Goal: Task Accomplishment & Management: Manage account settings

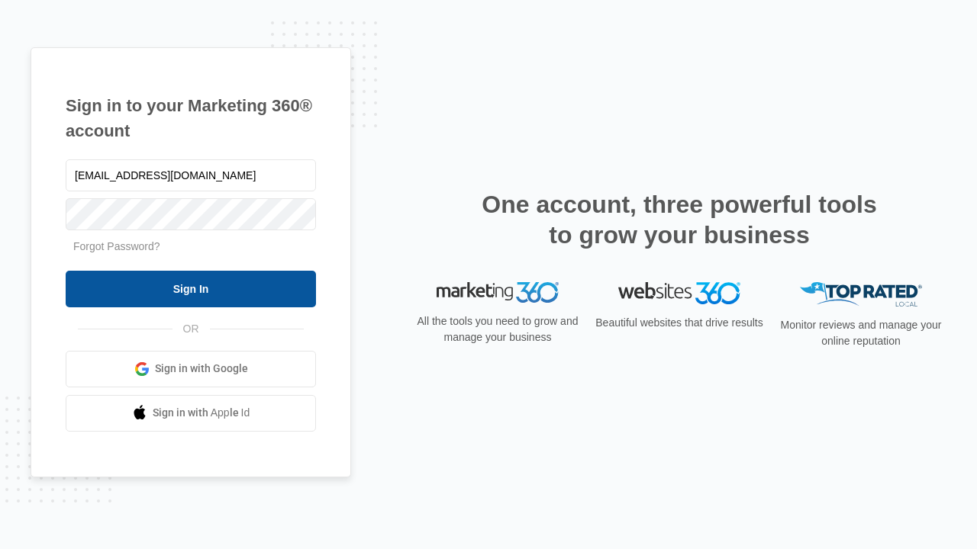
click at [191, 288] on input "Sign In" at bounding box center [191, 289] width 250 height 37
